Goal: Information Seeking & Learning: Learn about a topic

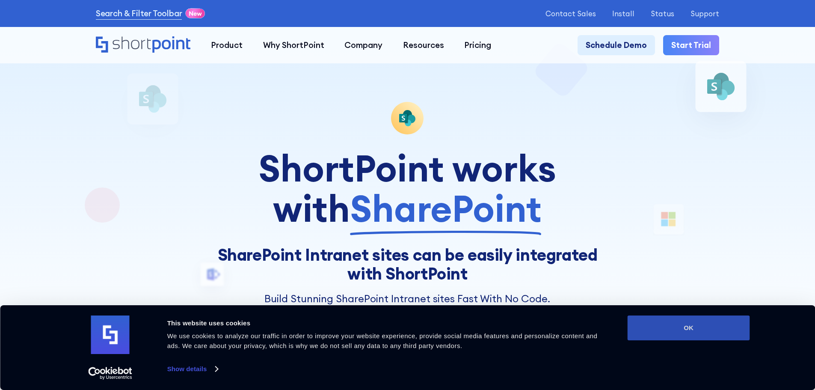
click at [697, 325] on button "OK" at bounding box center [688, 327] width 122 height 25
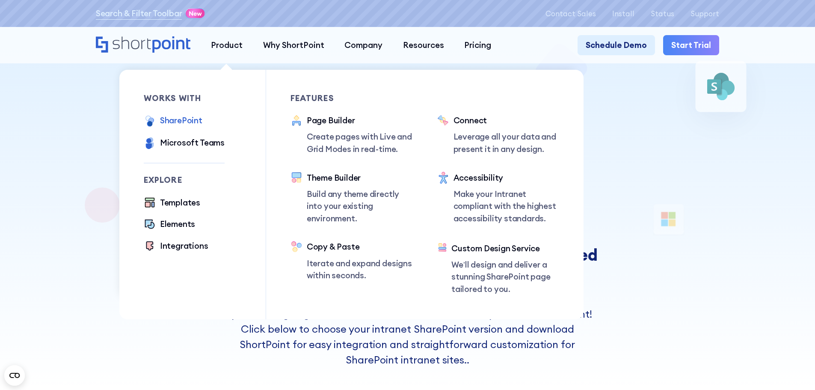
click at [178, 124] on div "SharePoint" at bounding box center [181, 120] width 42 height 12
click at [180, 203] on div "Templates" at bounding box center [180, 202] width 40 height 12
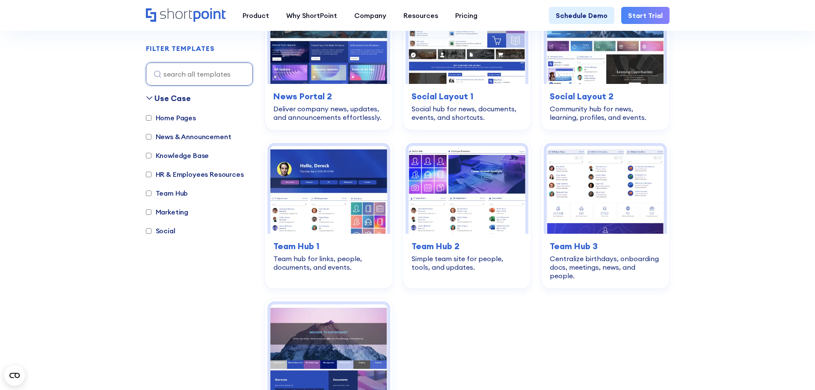
scroll to position [1227, 0]
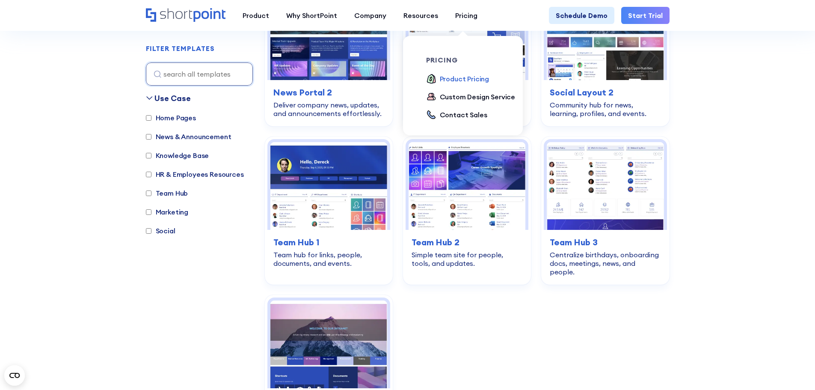
click at [460, 83] on div "Product Pricing" at bounding box center [465, 79] width 50 height 10
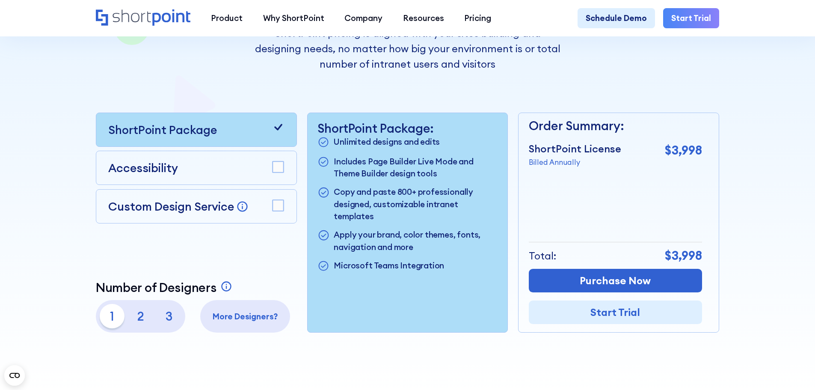
scroll to position [224, 0]
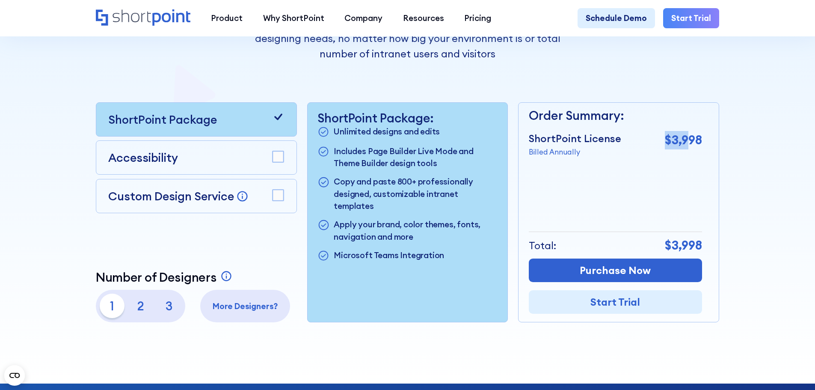
drag, startPoint x: 656, startPoint y: 148, endPoint x: 692, endPoint y: 145, distance: 35.6
click at [692, 145] on div "ShortPoint License Billed Annually $3,998" at bounding box center [614, 144] width 173 height 26
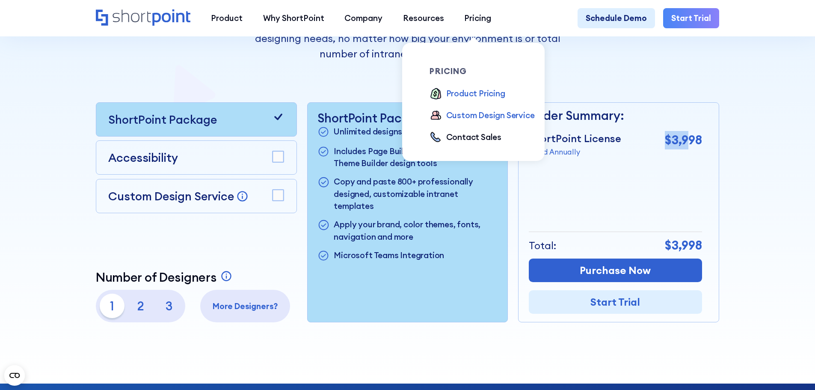
click at [485, 118] on div "Custom Design Service" at bounding box center [490, 115] width 89 height 12
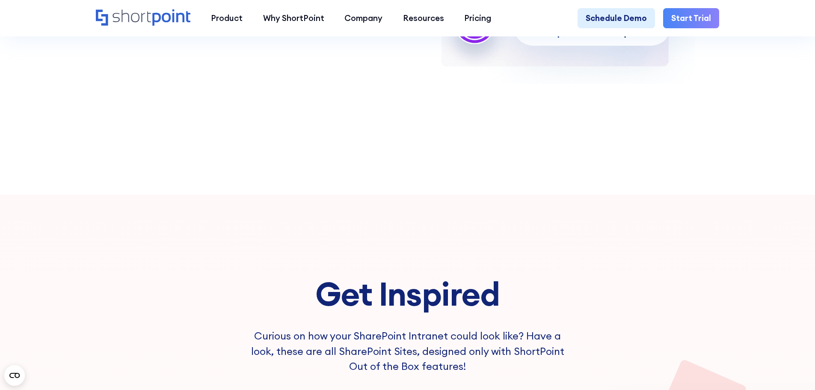
scroll to position [2650, 0]
